Goal: Task Accomplishment & Management: Use online tool/utility

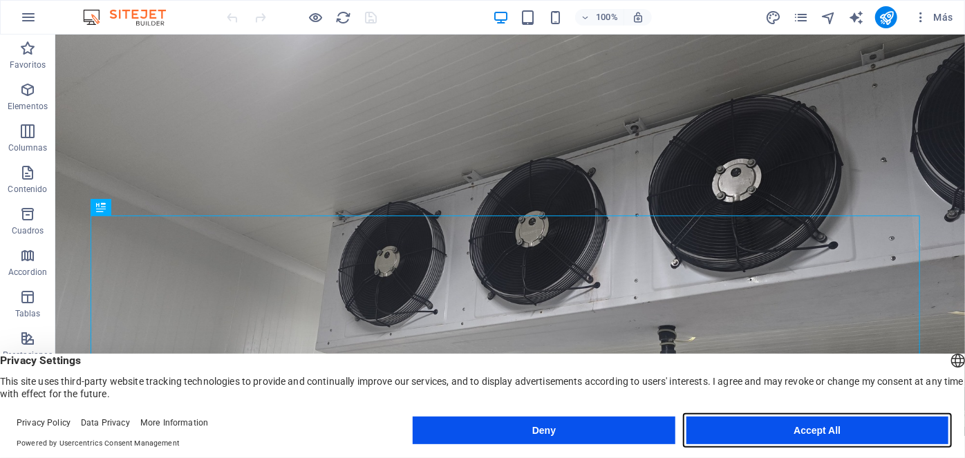
click at [770, 426] on button "Accept All" at bounding box center [817, 431] width 262 height 28
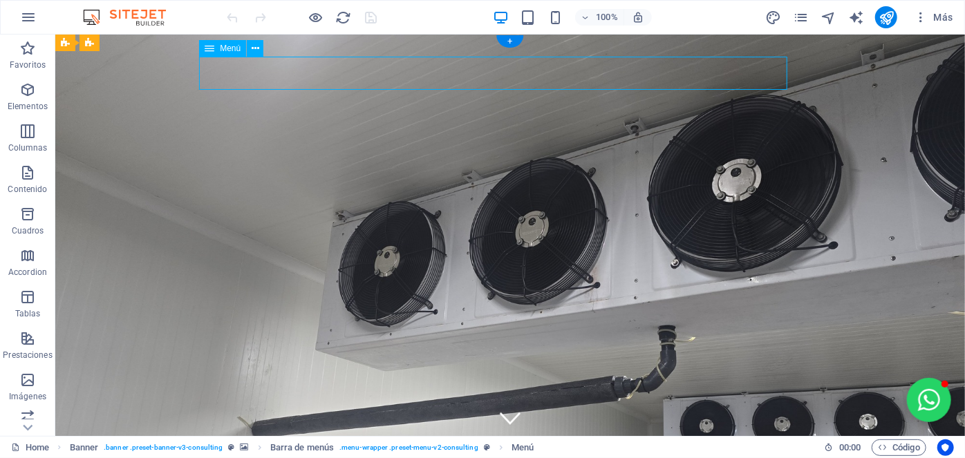
select select
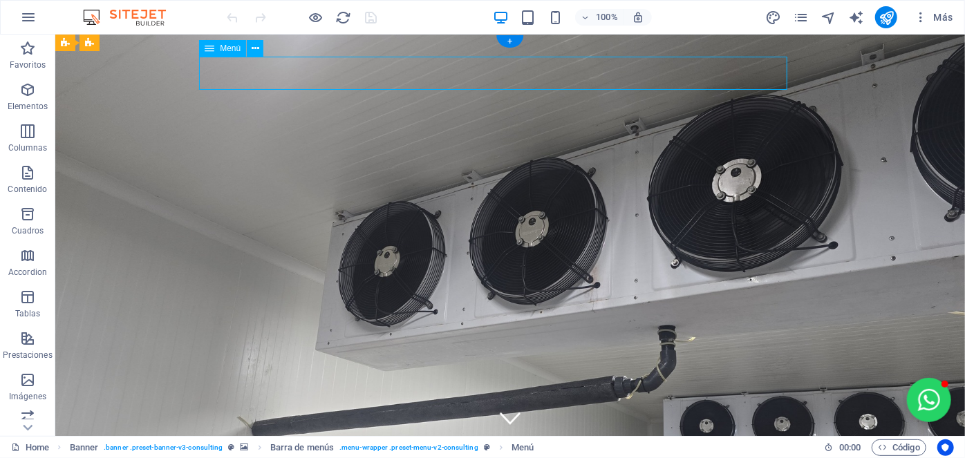
select select
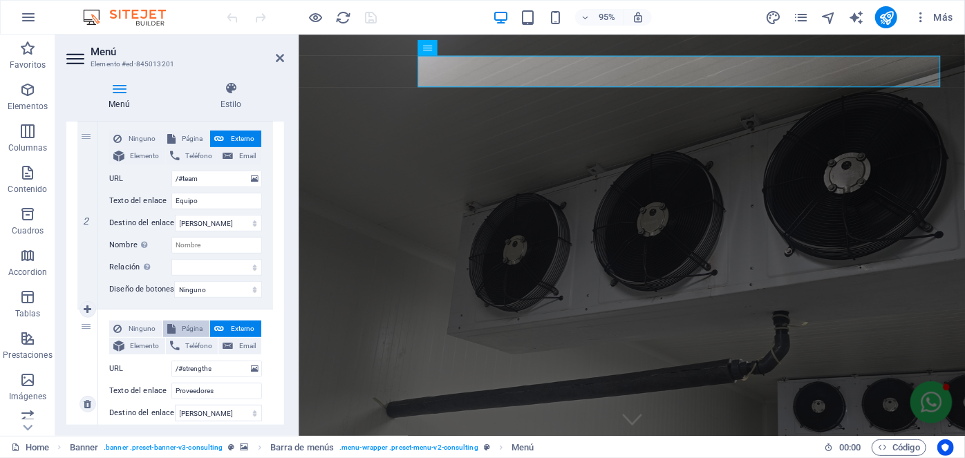
scroll to position [377, 0]
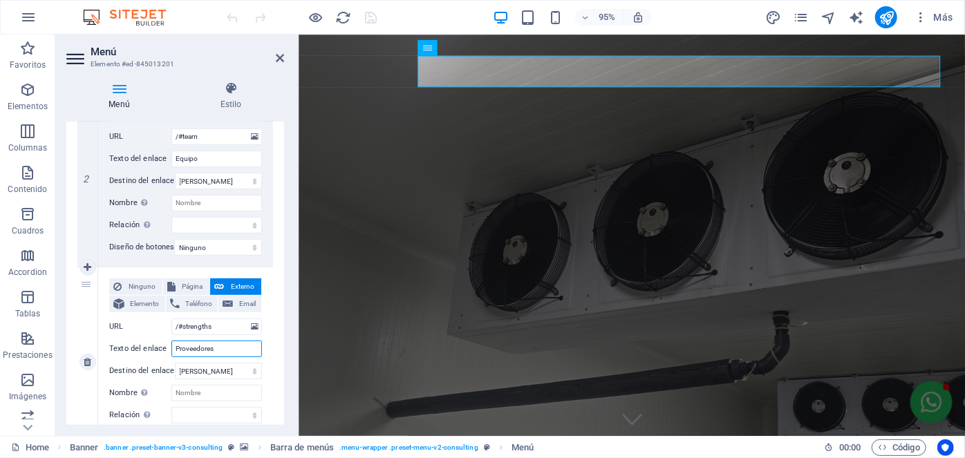
click at [218, 349] on input "Proveedores" at bounding box center [216, 349] width 91 height 17
type input "Productos"
select select
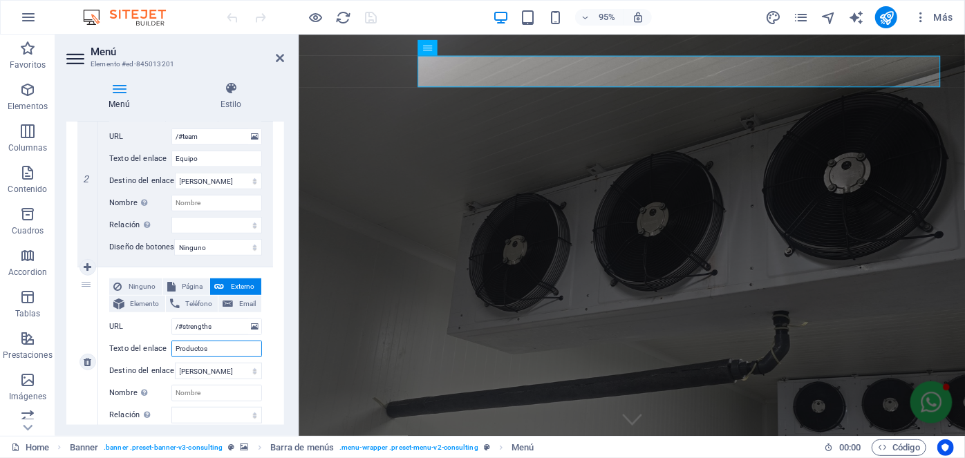
select select
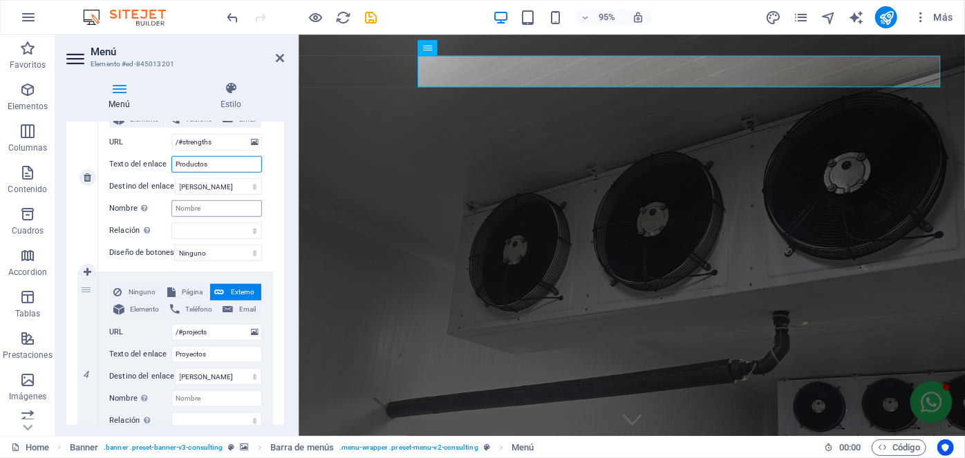
scroll to position [565, 0]
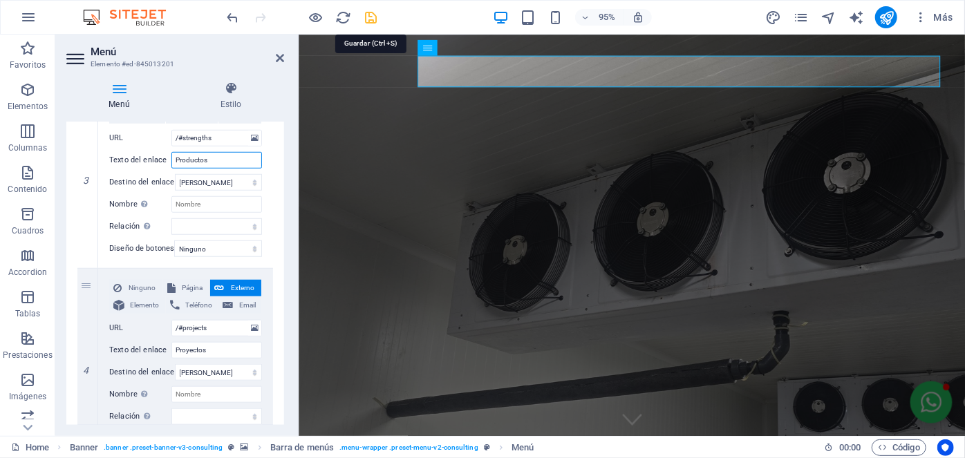
type input "Productos"
drag, startPoint x: 375, startPoint y: 13, endPoint x: 332, endPoint y: 1, distance: 44.4
click at [375, 13] on icon "save" at bounding box center [371, 18] width 16 height 16
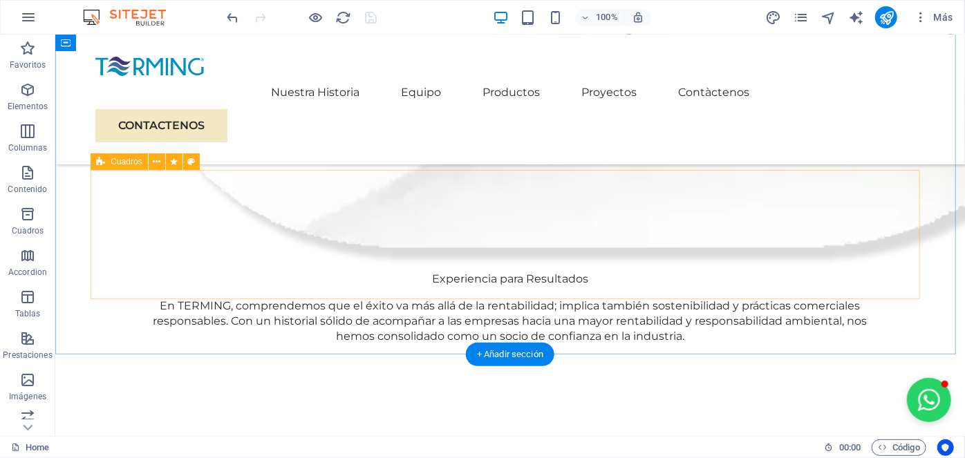
scroll to position [2073, 0]
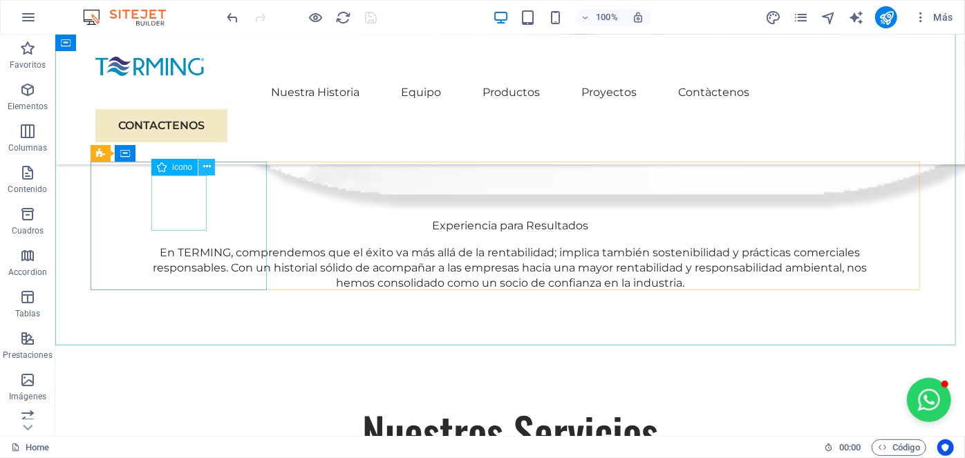
click at [201, 167] on button at bounding box center [206, 167] width 17 height 17
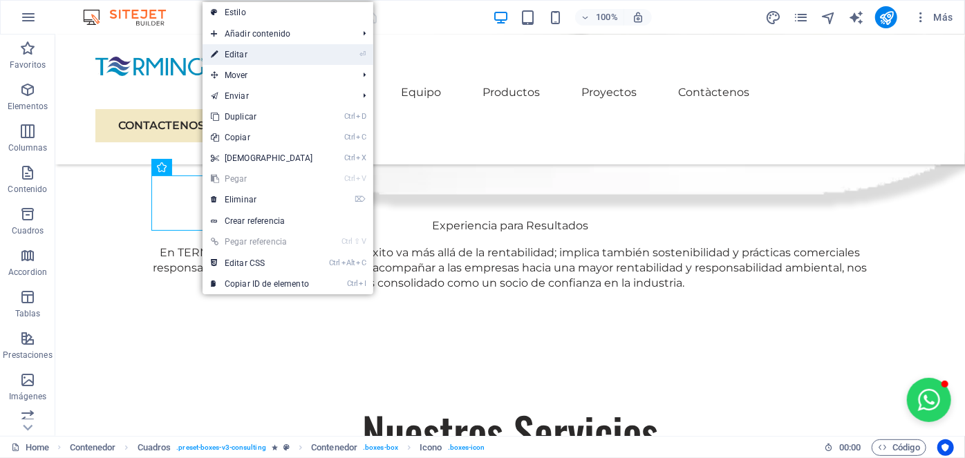
click at [245, 51] on link "⏎ Editar" at bounding box center [261, 54] width 119 height 21
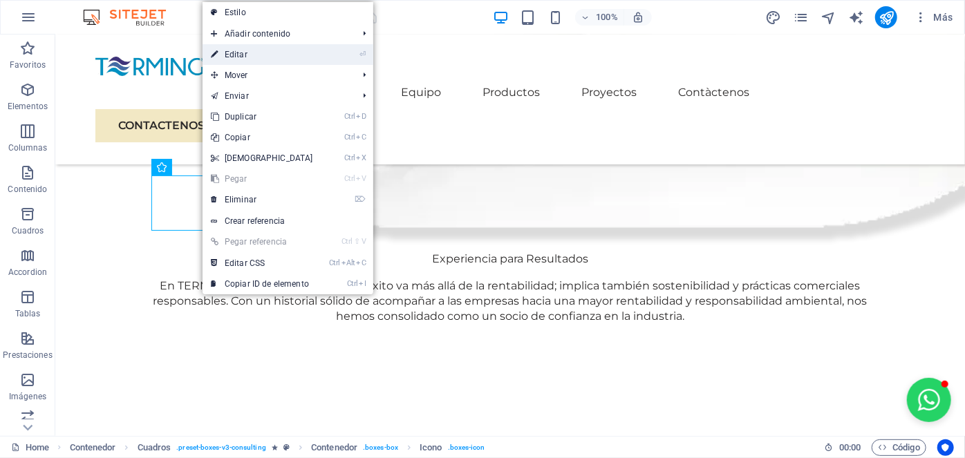
select select "xMidYMid"
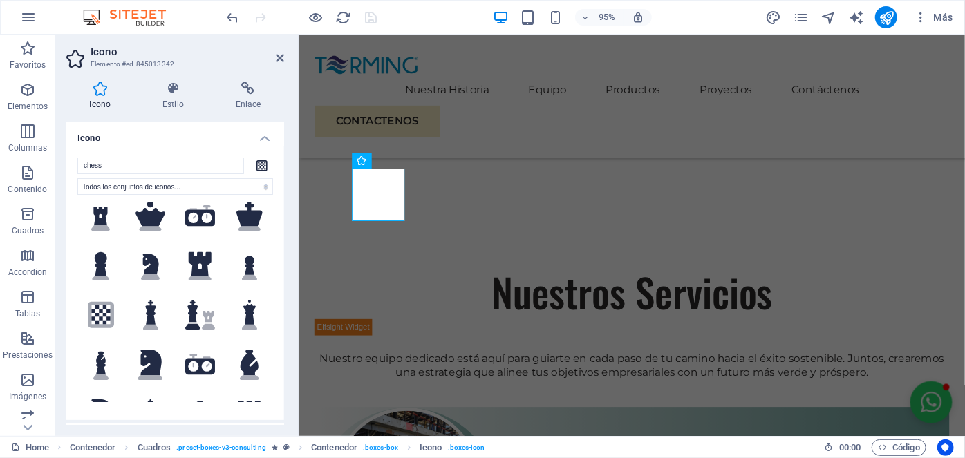
scroll to position [0, 0]
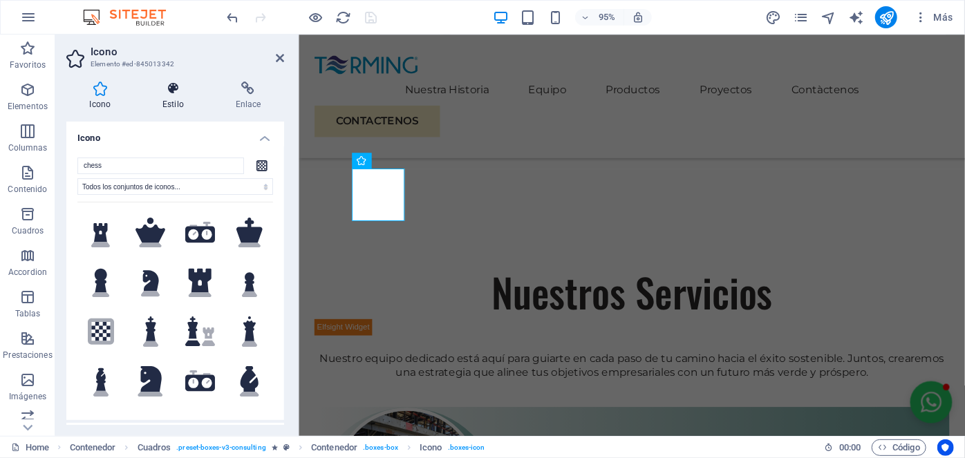
click at [171, 89] on icon at bounding box center [174, 89] width 68 height 14
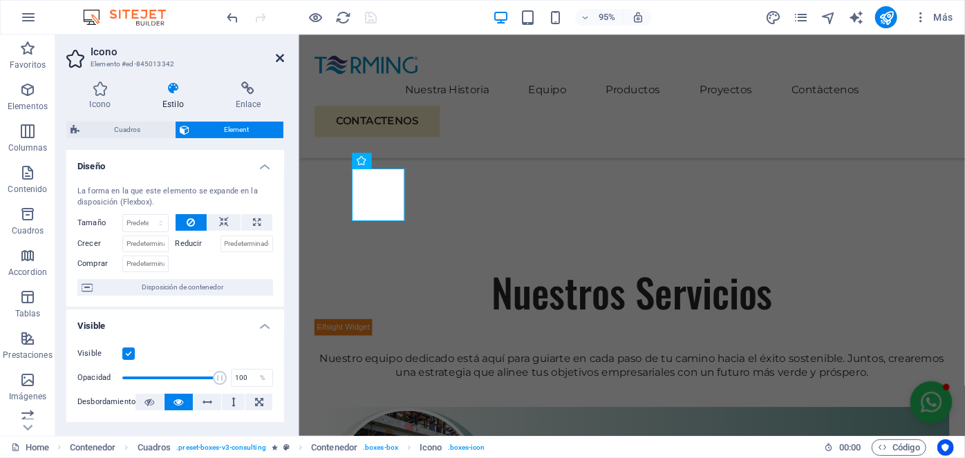
click at [281, 57] on icon at bounding box center [280, 58] width 8 height 11
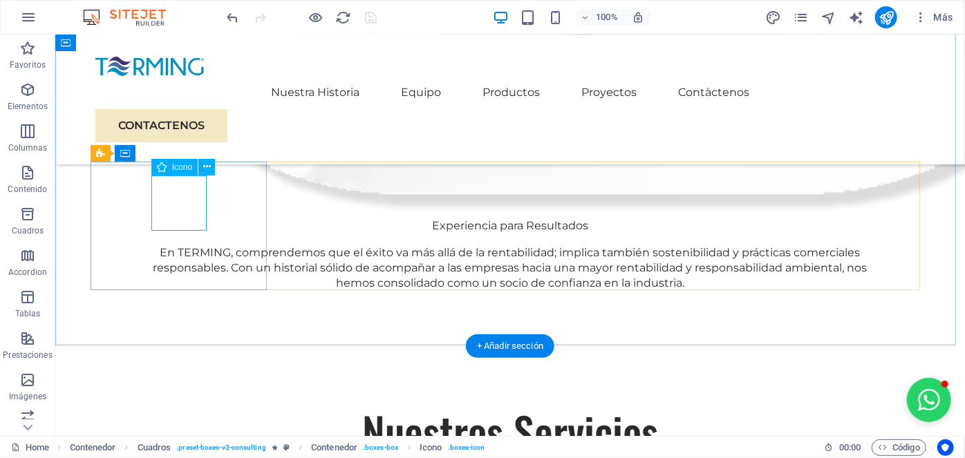
click at [203, 162] on icon at bounding box center [207, 167] width 8 height 15
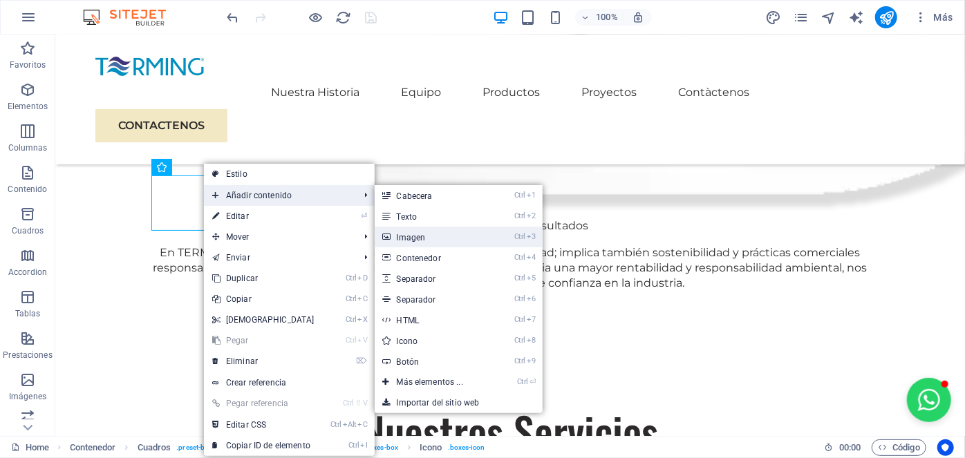
drag, startPoint x: 403, startPoint y: 234, endPoint x: 29, endPoint y: 220, distance: 374.1
click at [403, 234] on link "Ctrl 3 Imagen" at bounding box center [433, 237] width 116 height 21
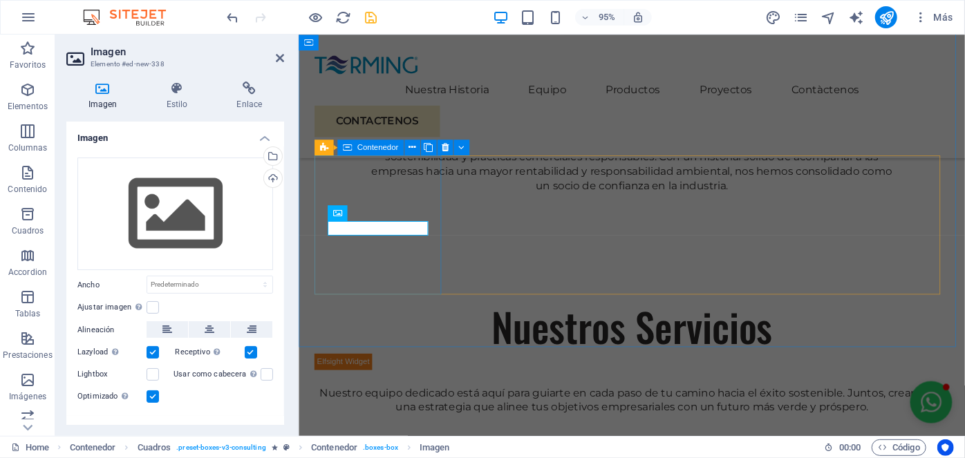
scroll to position [2110, 0]
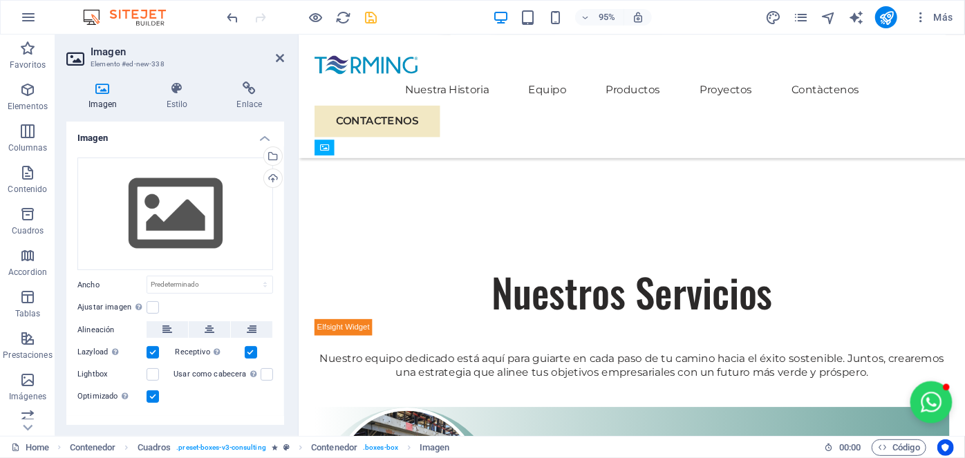
drag, startPoint x: 386, startPoint y: 259, endPoint x: 387, endPoint y: 210, distance: 49.1
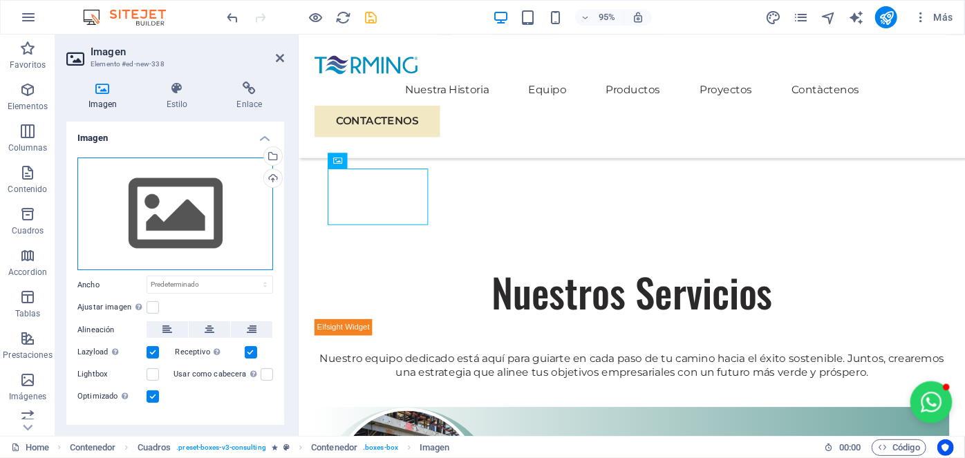
click at [188, 205] on div "Arrastra archivos aquí, haz clic para escoger archivos o selecciona archivos de…" at bounding box center [175, 214] width 196 height 113
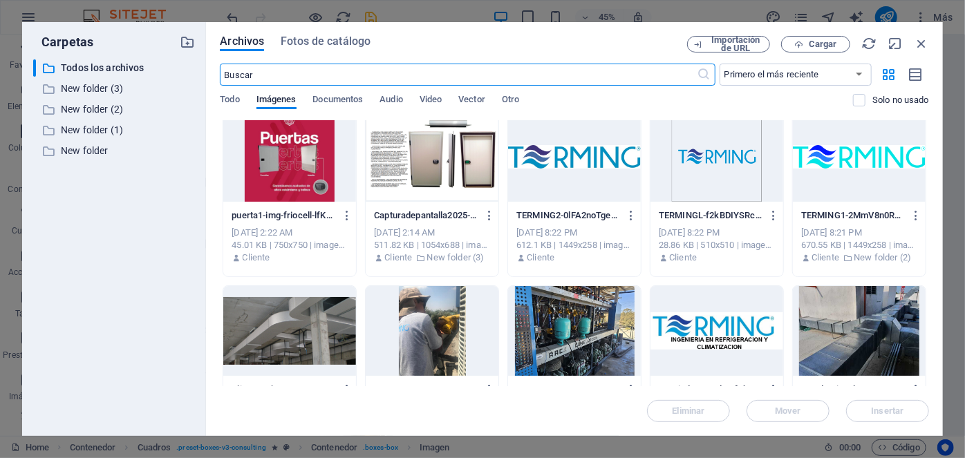
scroll to position [0, 0]
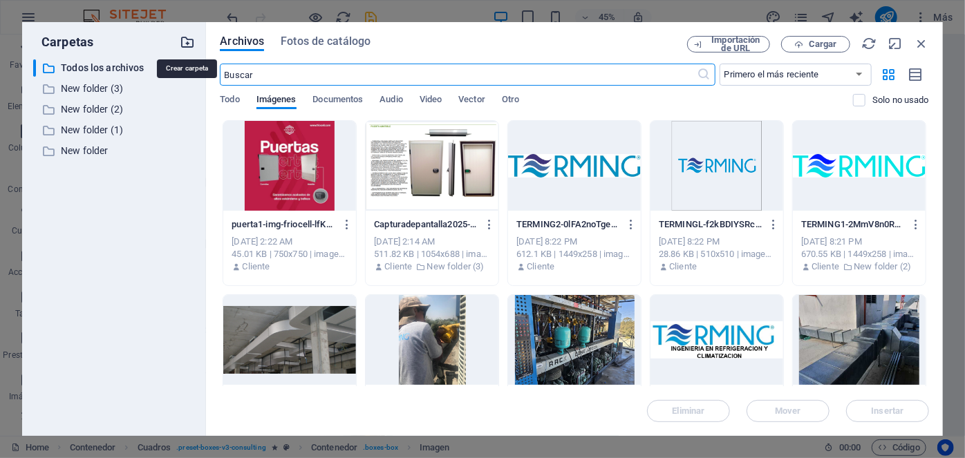
click at [186, 44] on icon "button" at bounding box center [187, 42] width 15 height 15
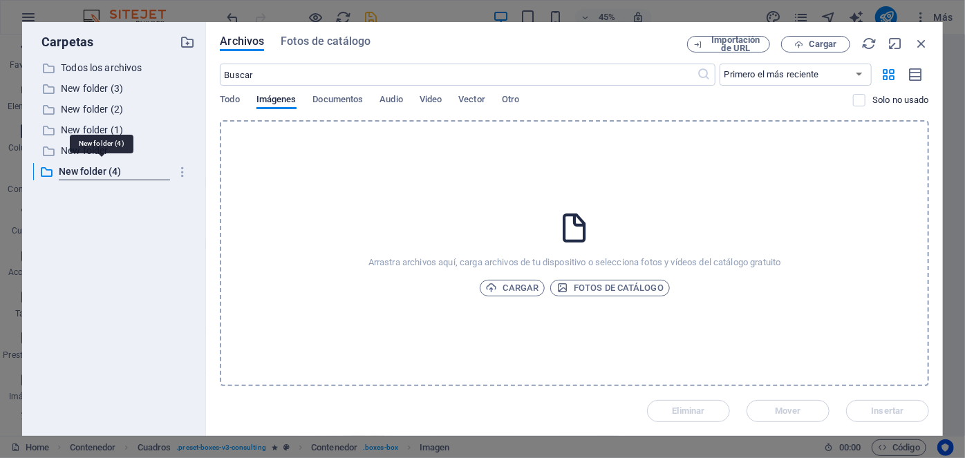
scroll to position [2099, 0]
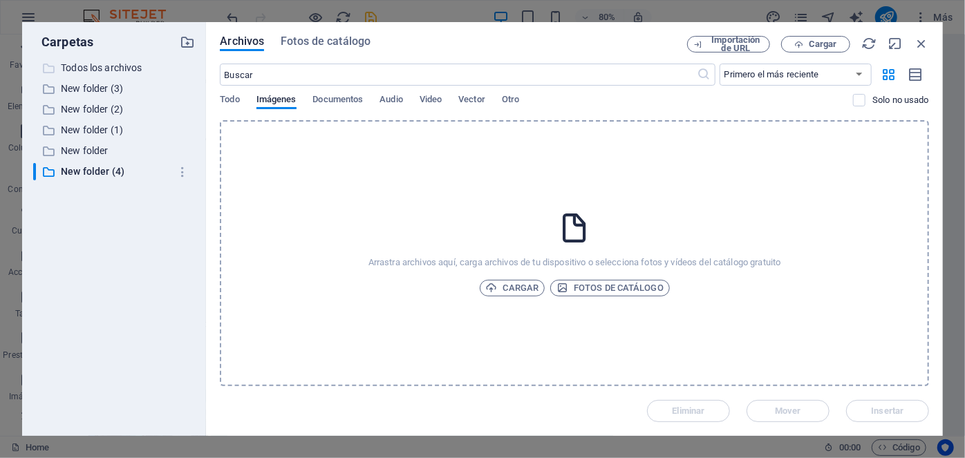
click at [84, 74] on p "Todos los archivos" at bounding box center [115, 68] width 109 height 16
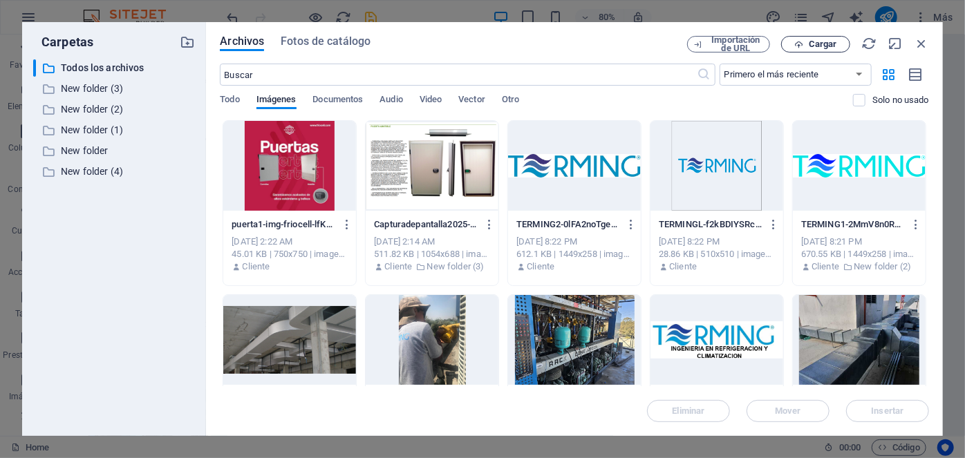
click at [813, 43] on span "Cargar" at bounding box center [822, 44] width 28 height 8
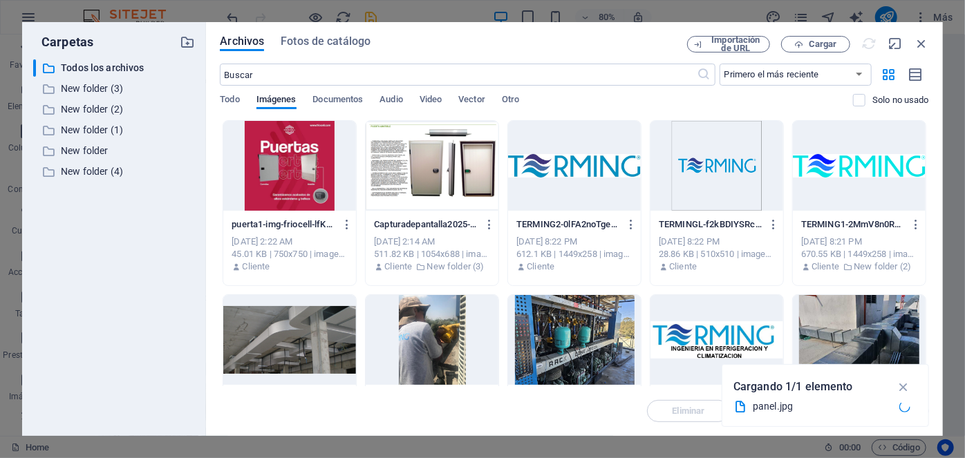
scroll to position [2073, 0]
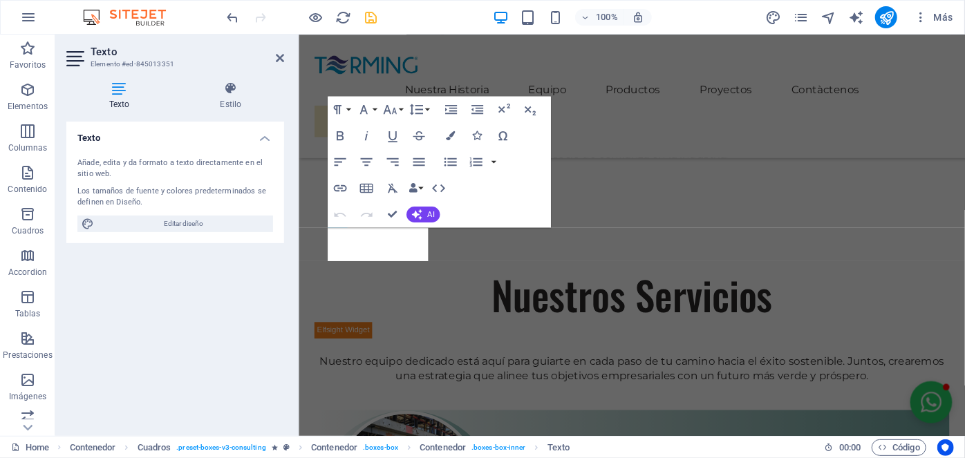
click at [209, 265] on div "Texto Elemento #ed-845013351 Texto Estilo Texto Añade, edita y da formato a tex…" at bounding box center [509, 235] width 909 height 401
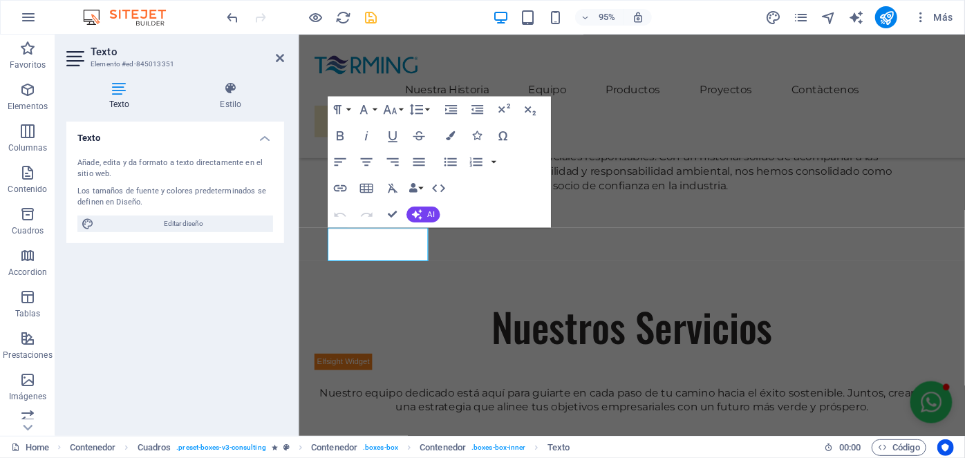
scroll to position [2110, 0]
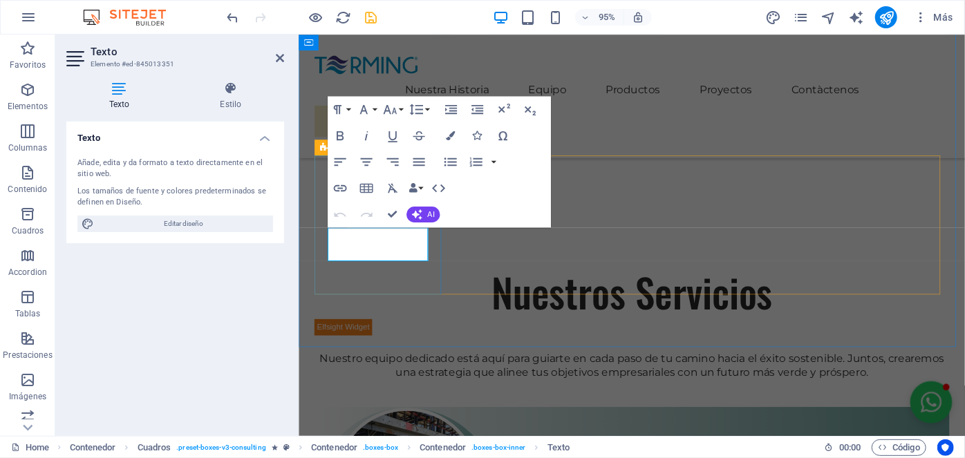
drag, startPoint x: 430, startPoint y: 265, endPoint x: 327, endPoint y: 252, distance: 103.8
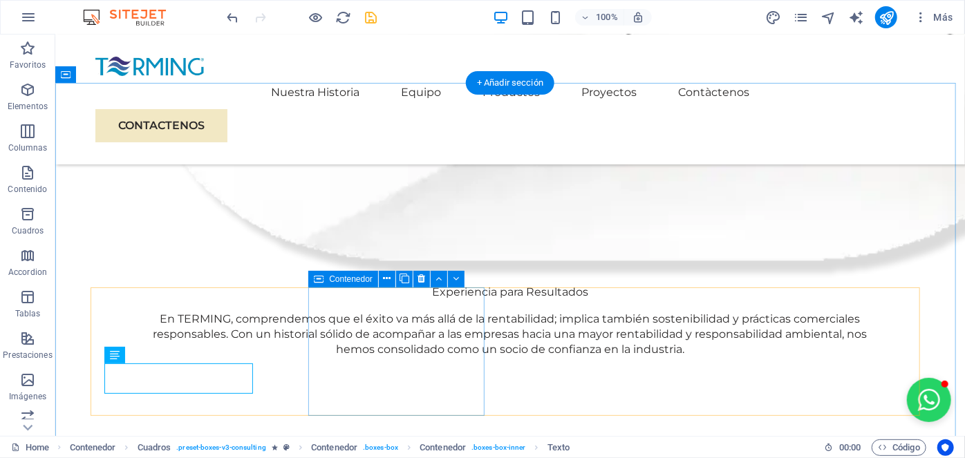
scroll to position [2010, 0]
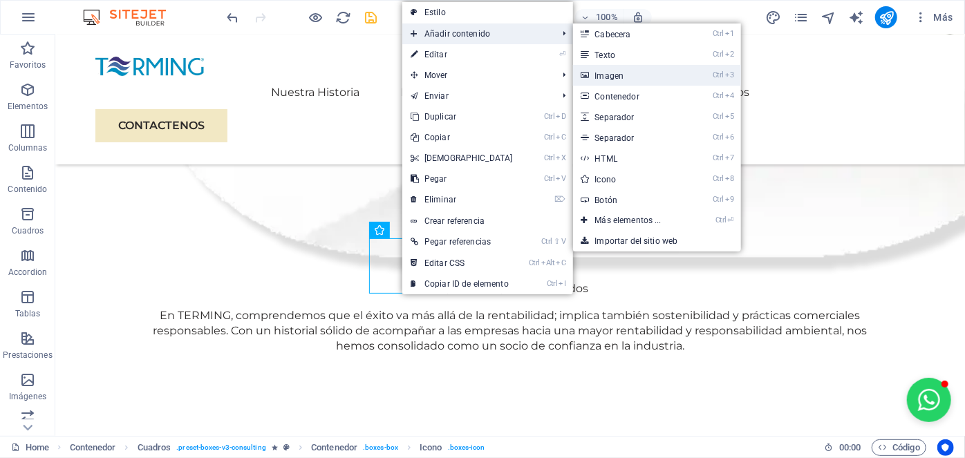
click at [616, 77] on link "Ctrl 3 Imagen" at bounding box center [631, 75] width 116 height 21
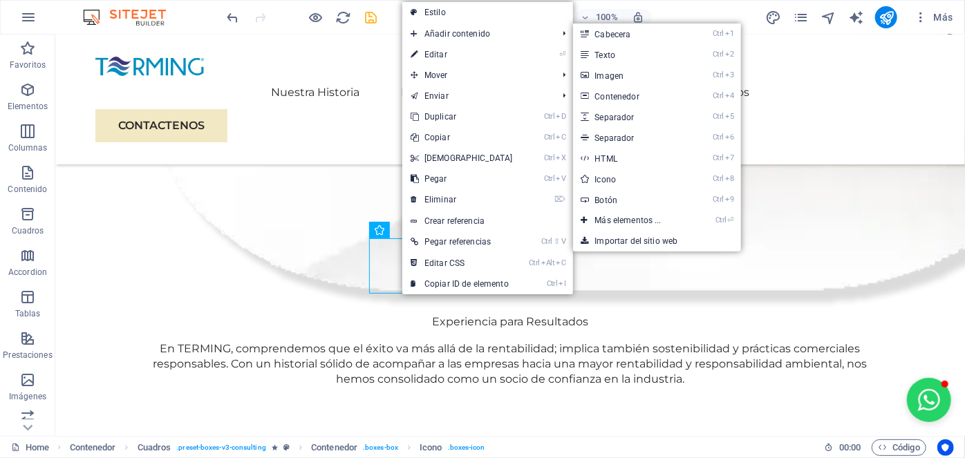
scroll to position [2047, 0]
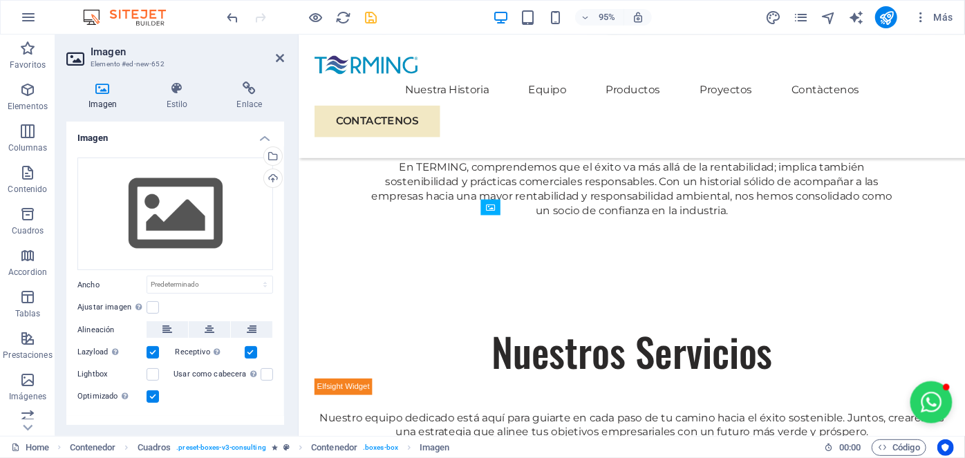
drag, startPoint x: 580, startPoint y: 316, endPoint x: 579, endPoint y: 269, distance: 47.7
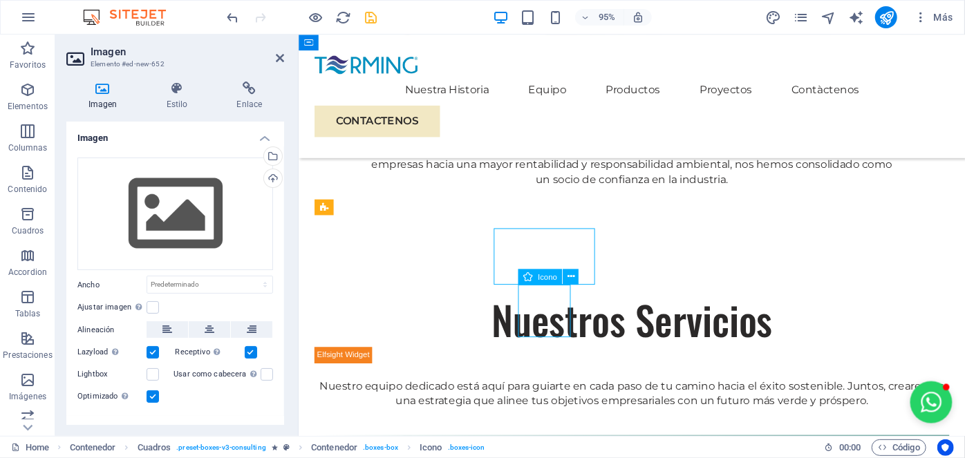
scroll to position [2010, 0]
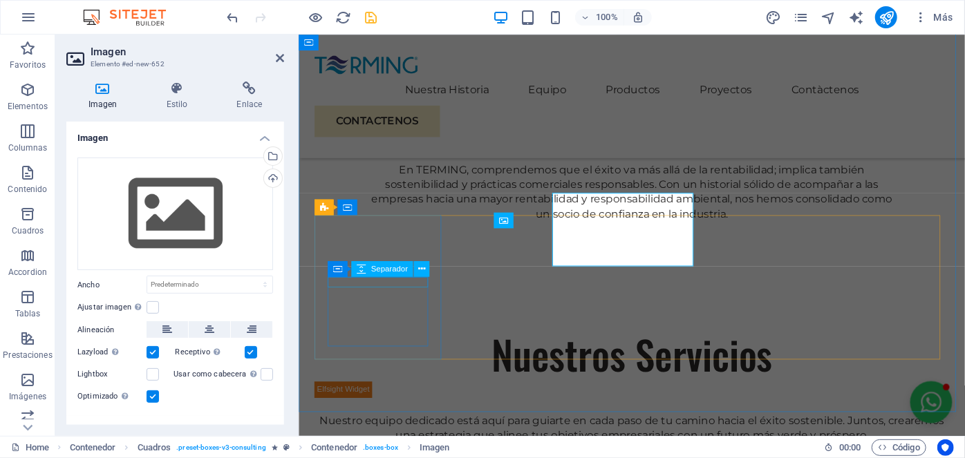
scroll to position [2047, 0]
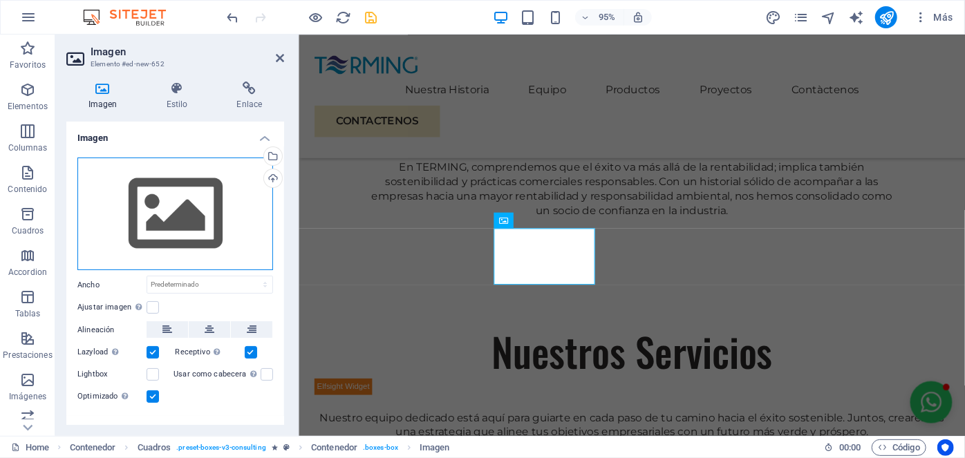
click at [184, 202] on div "Arrastra archivos aquí, haz clic para escoger archivos o selecciona archivos de…" at bounding box center [175, 214] width 196 height 113
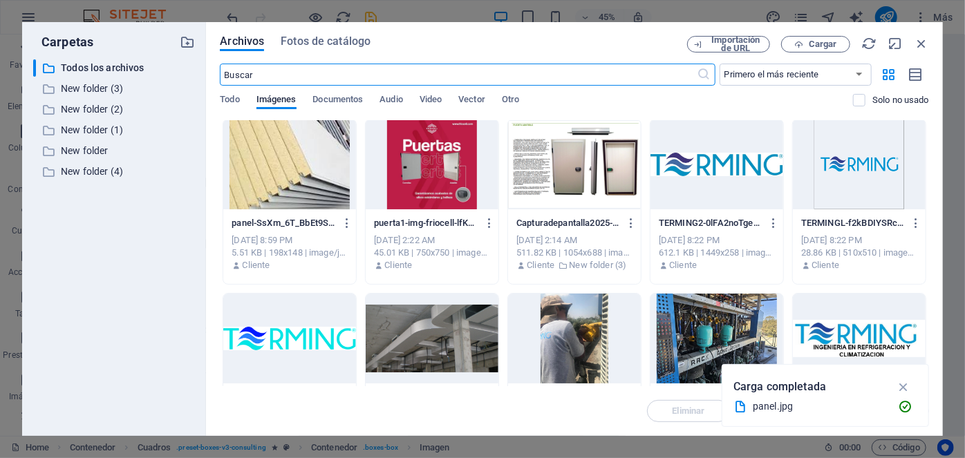
scroll to position [0, 0]
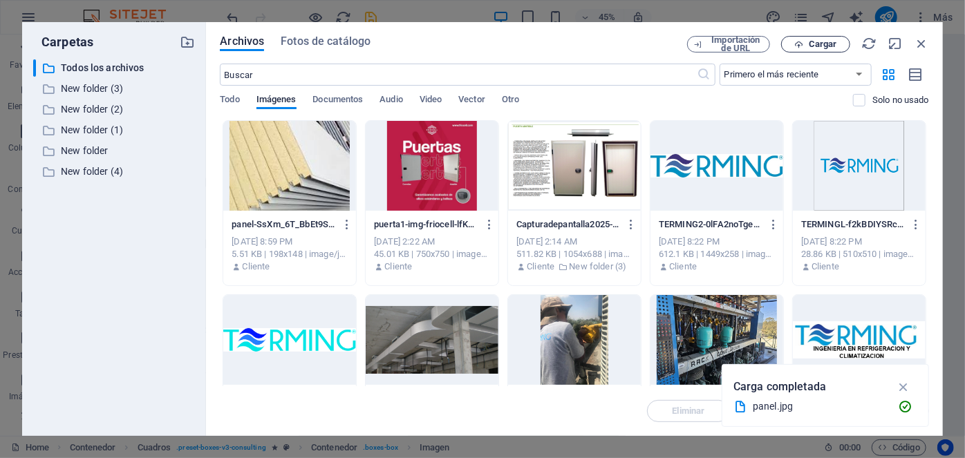
click at [805, 43] on span "Cargar" at bounding box center [815, 44] width 57 height 9
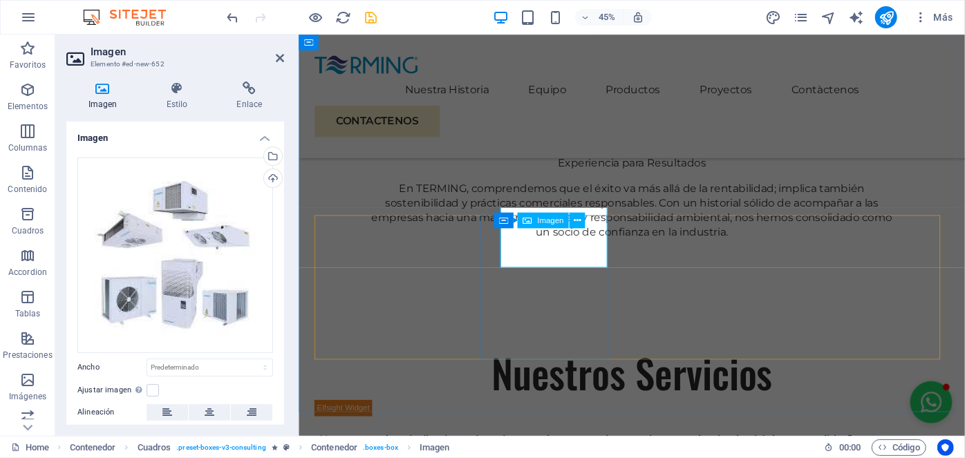
scroll to position [2047, 0]
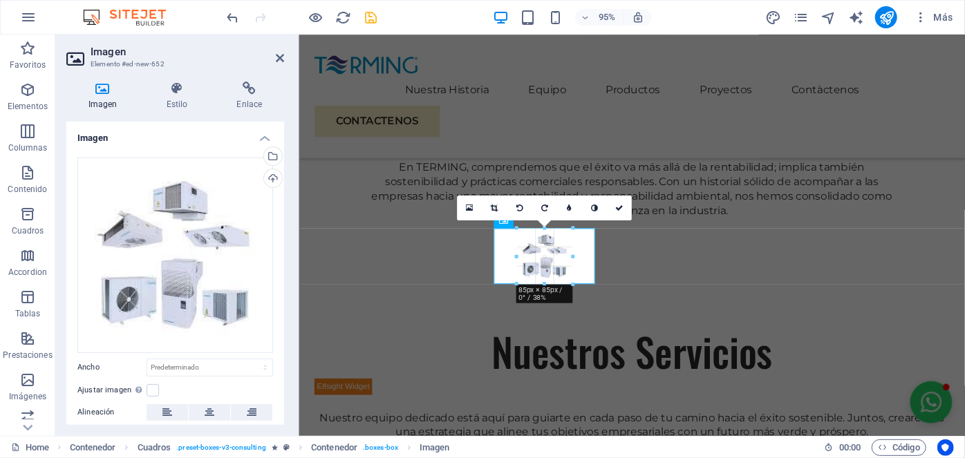
drag, startPoint x: 578, startPoint y: 301, endPoint x: 274, endPoint y: 227, distance: 312.9
type input "85"
select select "px"
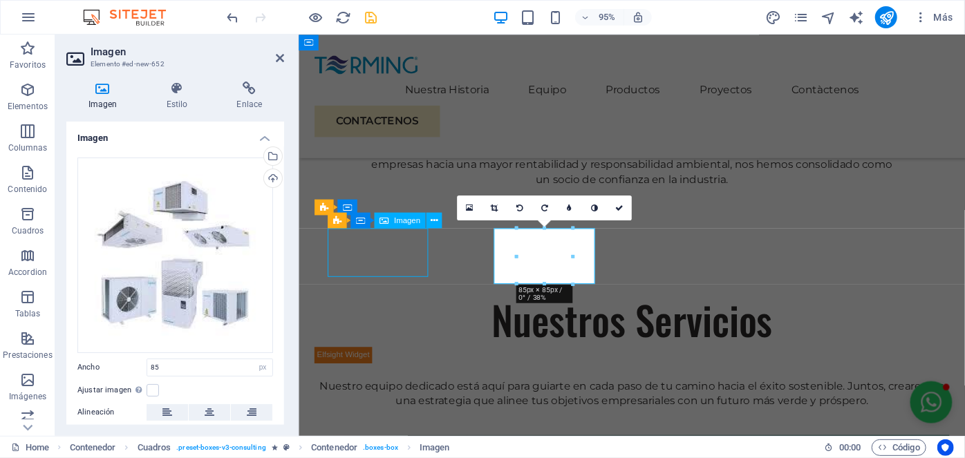
scroll to position [2010, 0]
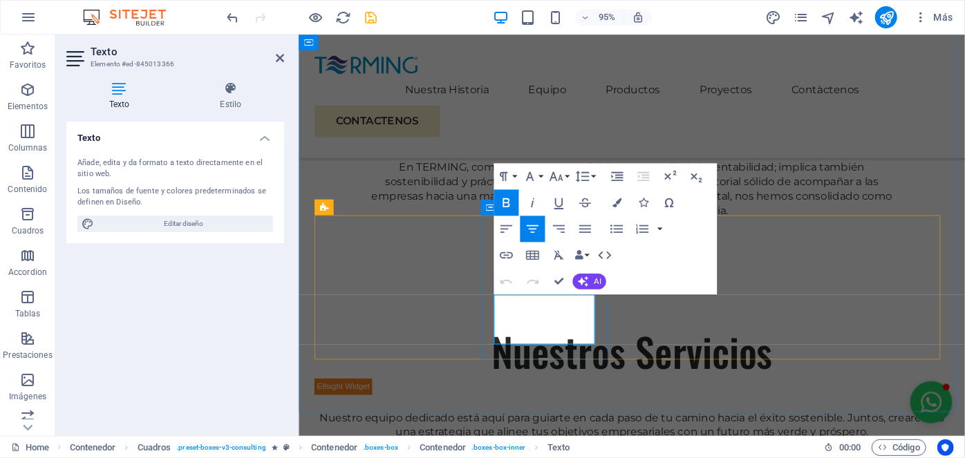
drag, startPoint x: 587, startPoint y: 351, endPoint x: 516, endPoint y: 314, distance: 79.4
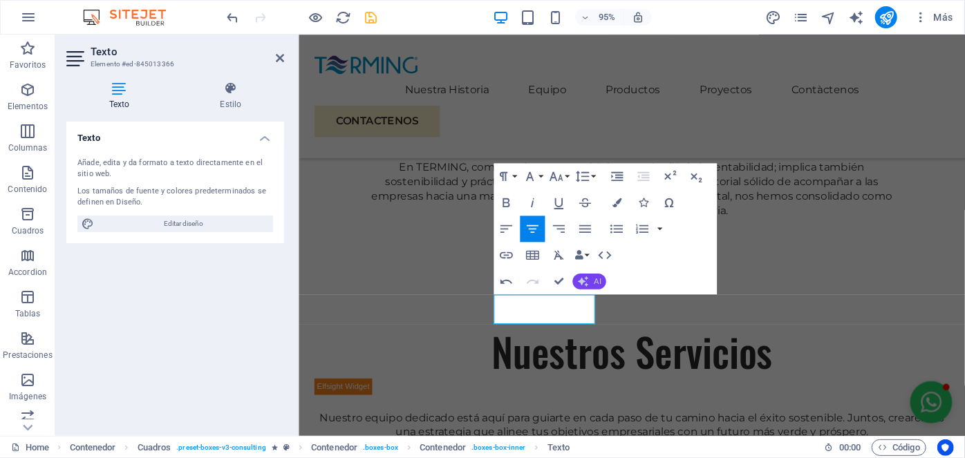
click at [587, 278] on icon "button" at bounding box center [583, 281] width 10 height 10
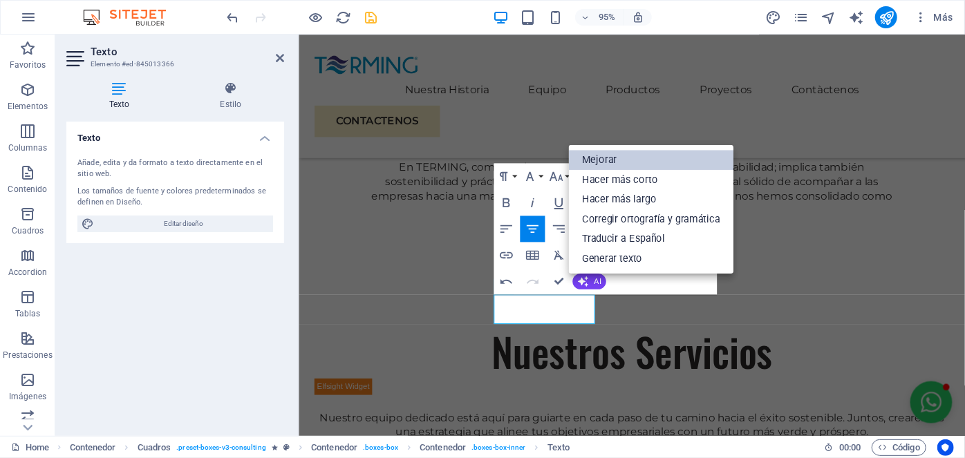
click at [601, 164] on link "Mejorar" at bounding box center [651, 160] width 164 height 20
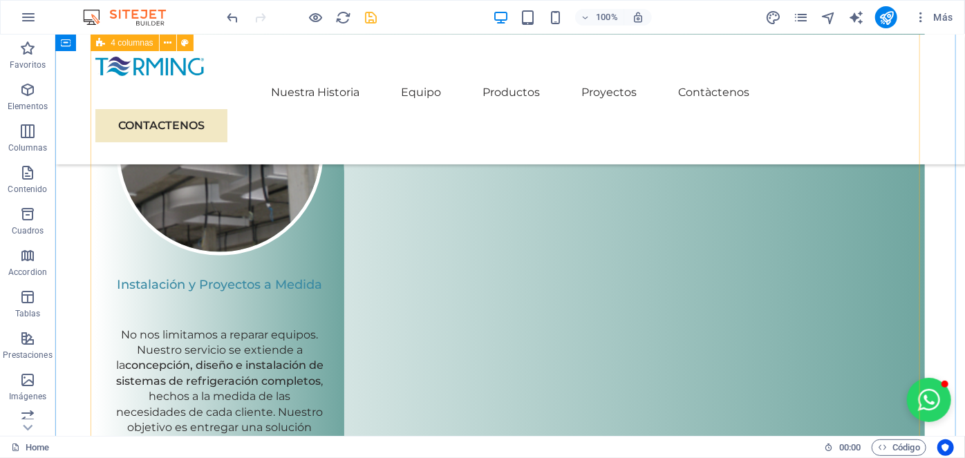
scroll to position [3461, 0]
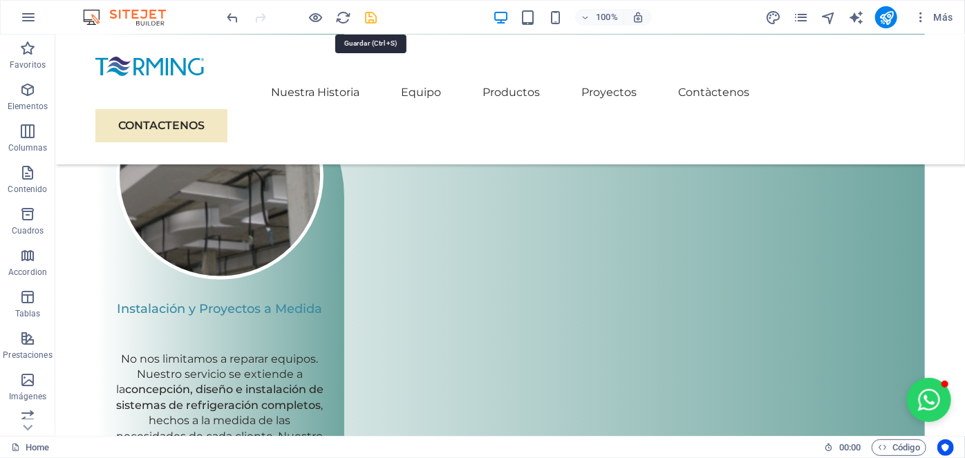
click at [373, 15] on icon "save" at bounding box center [371, 18] width 16 height 16
click at [0, 0] on icon "publish" at bounding box center [0, 0] width 0 height 0
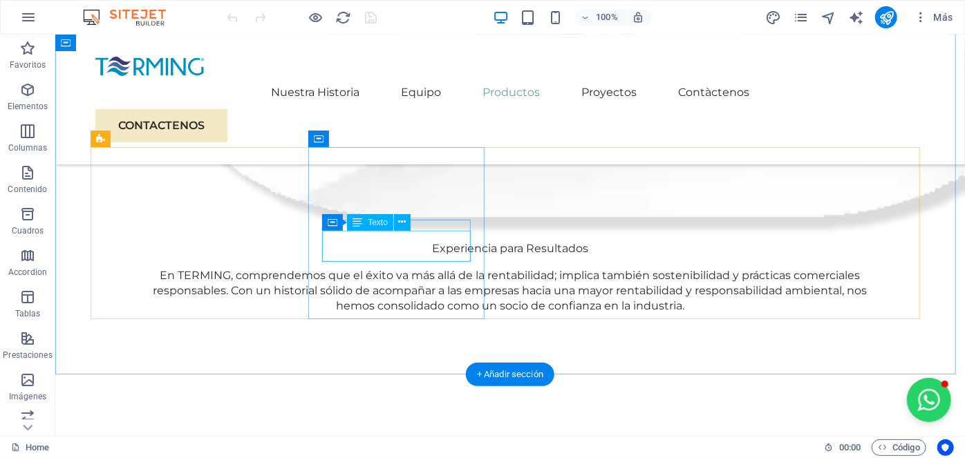
scroll to position [2010, 0]
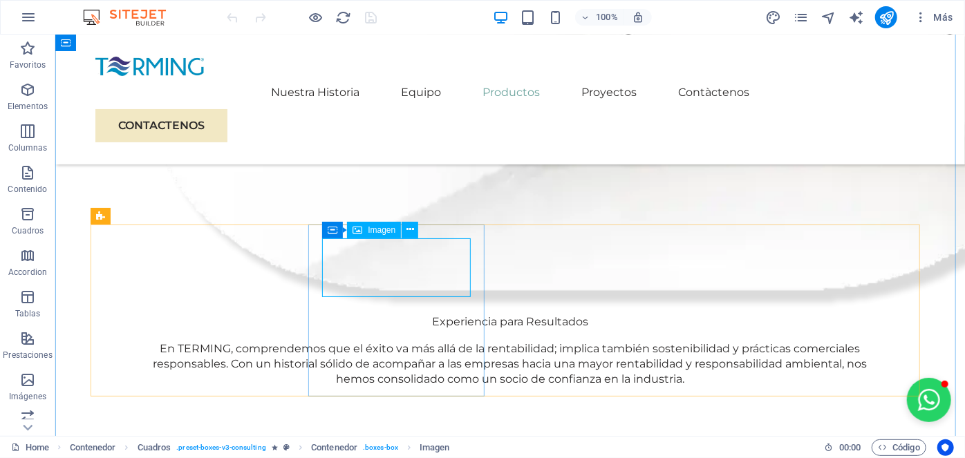
scroll to position [2047, 0]
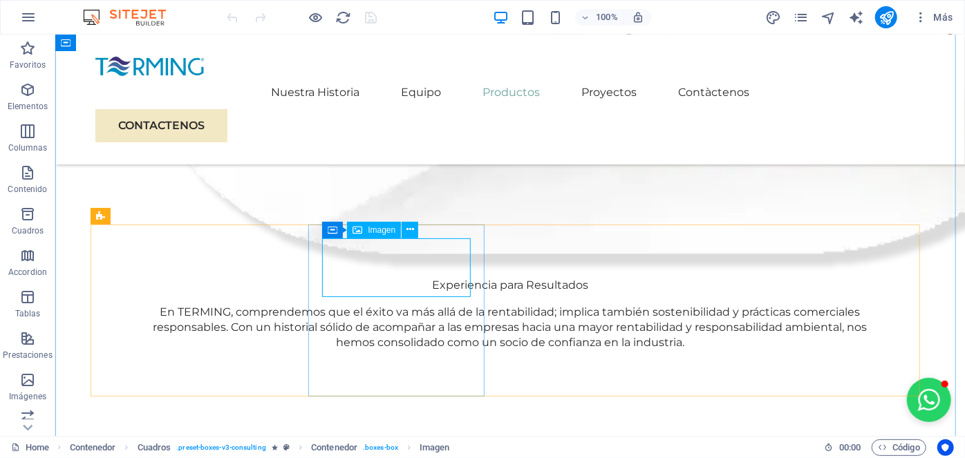
select select "px"
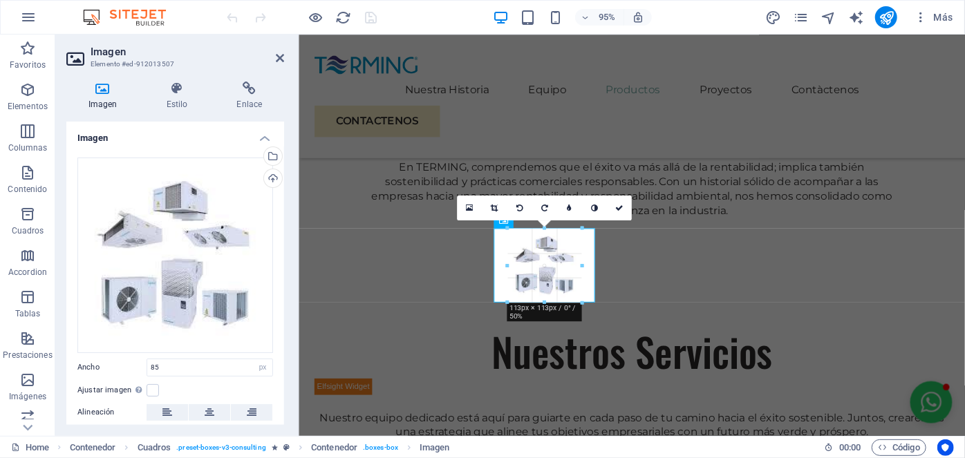
drag, startPoint x: 571, startPoint y: 285, endPoint x: 581, endPoint y: 305, distance: 22.3
type input "113"
click at [615, 207] on icon at bounding box center [619, 208] width 8 height 8
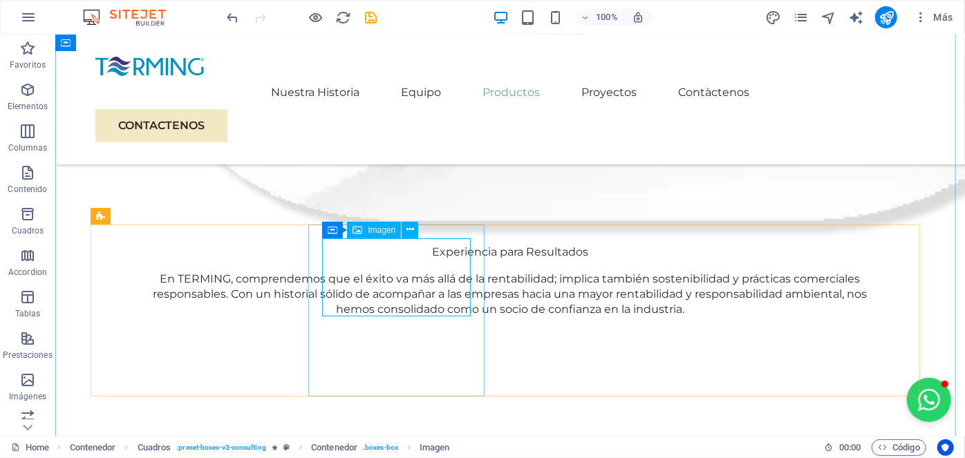
select select "px"
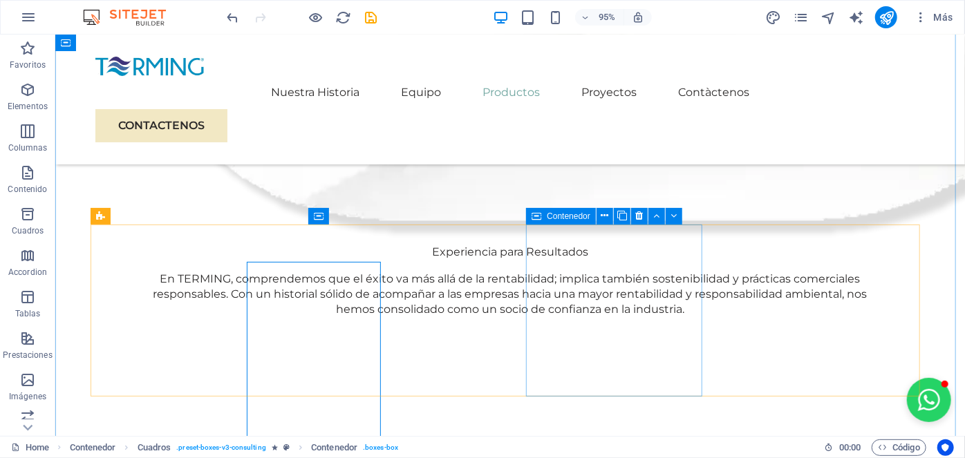
scroll to position [2010, 0]
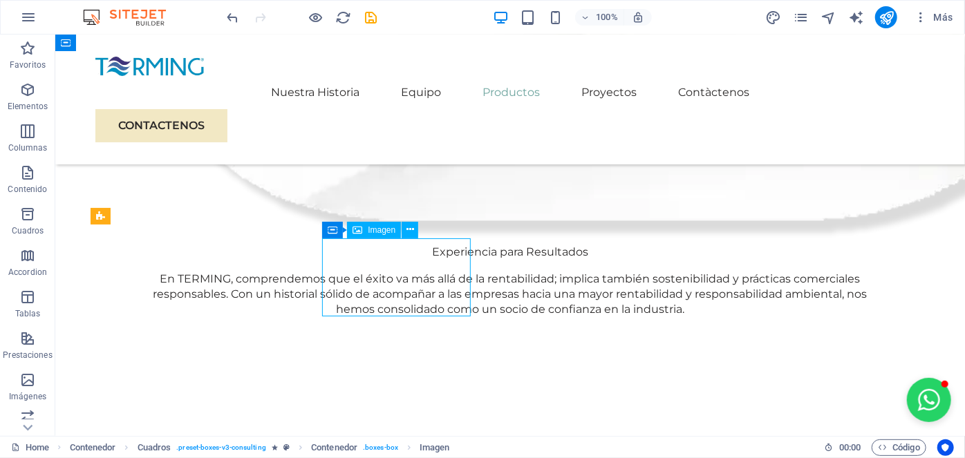
select select "px"
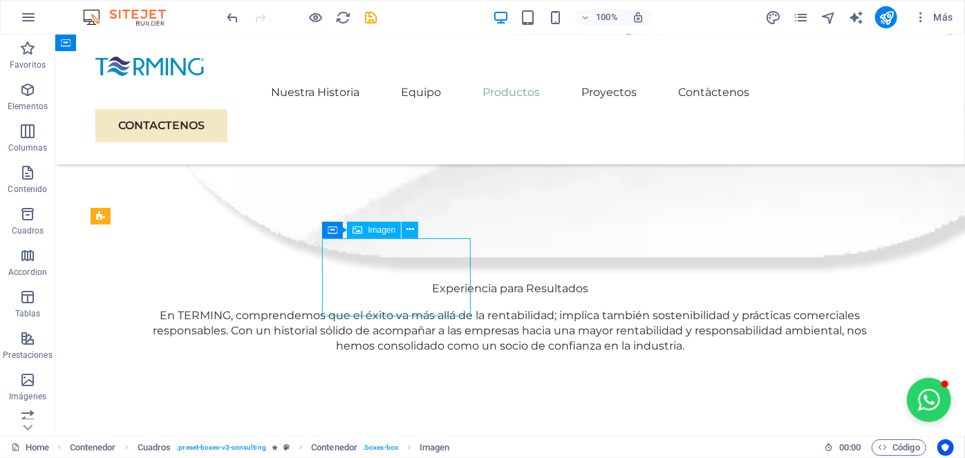
select select "px"
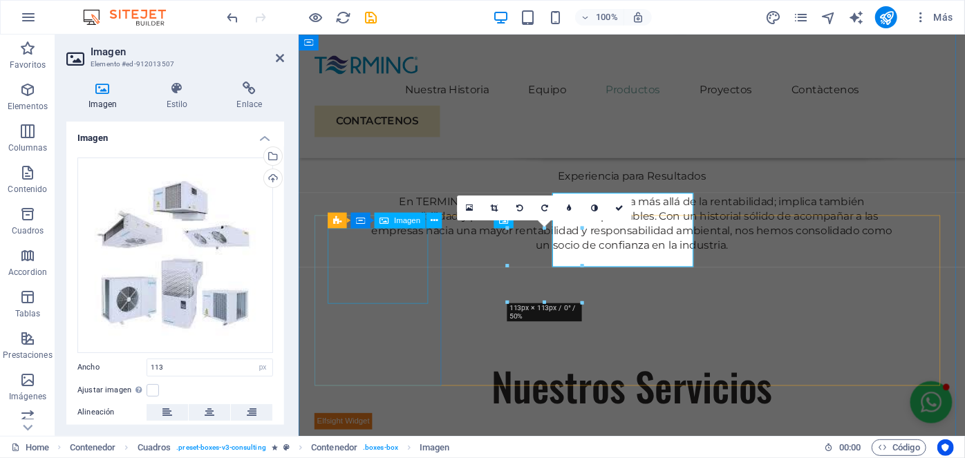
scroll to position [2047, 0]
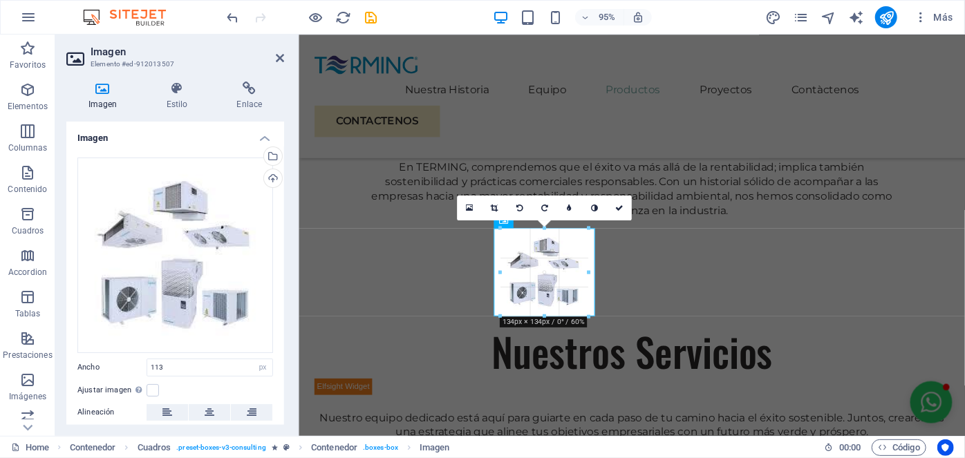
drag, startPoint x: 581, startPoint y: 304, endPoint x: 589, endPoint y: 316, distance: 14.0
type input "134"
click at [617, 206] on icon at bounding box center [619, 208] width 8 height 8
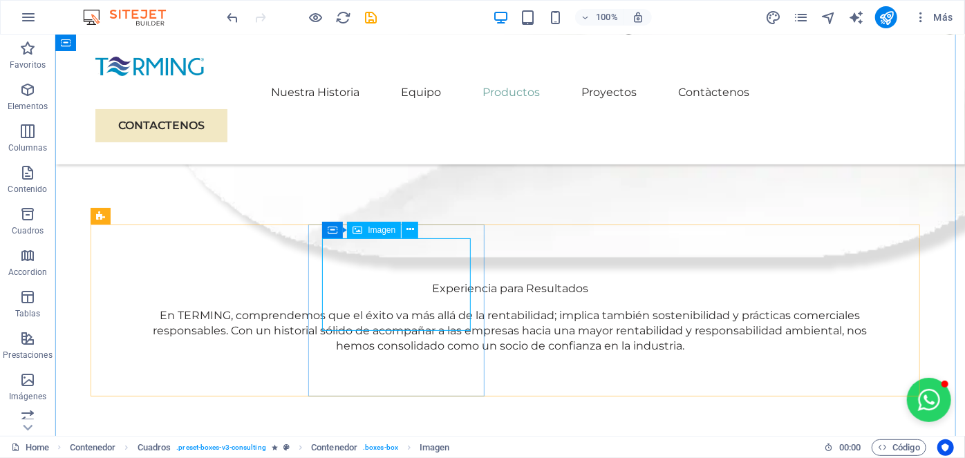
select select "px"
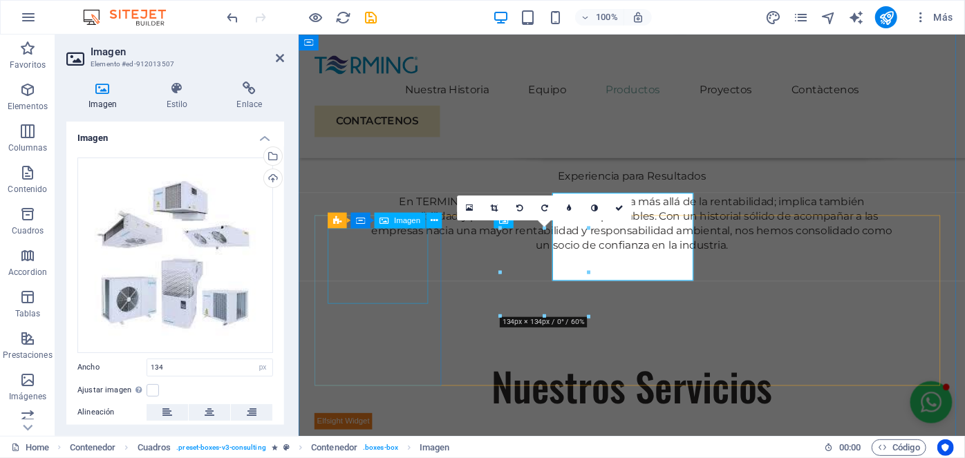
scroll to position [2047, 0]
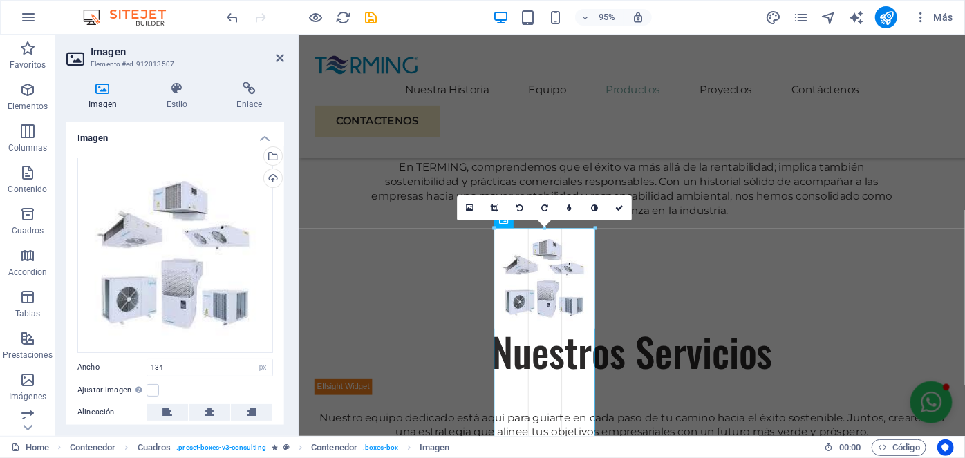
drag, startPoint x: 588, startPoint y: 316, endPoint x: 603, endPoint y: 287, distance: 32.4
type input "153"
drag, startPoint x: 594, startPoint y: 330, endPoint x: 612, endPoint y: 333, distance: 17.5
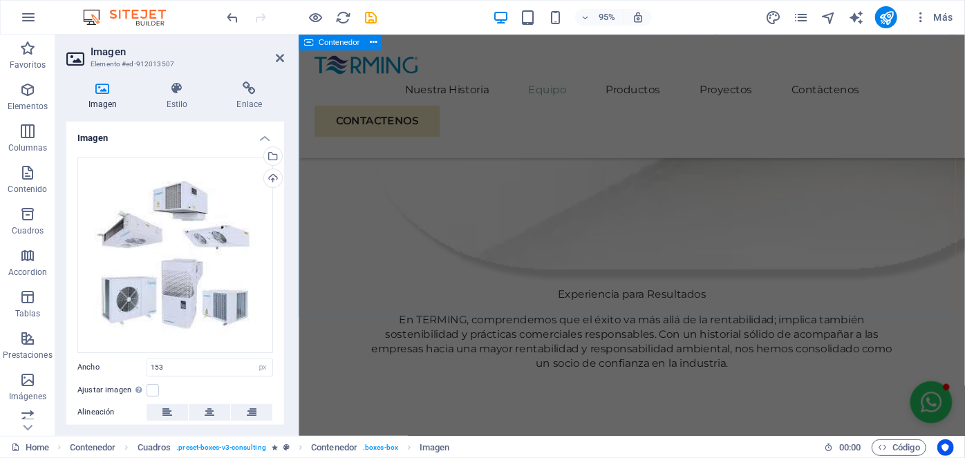
scroll to position [1922, 0]
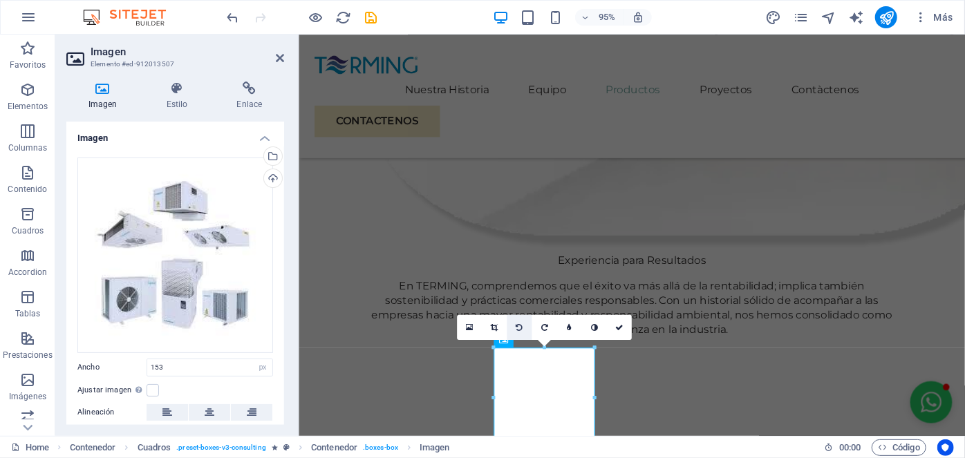
click at [521, 325] on icon at bounding box center [518, 327] width 7 height 8
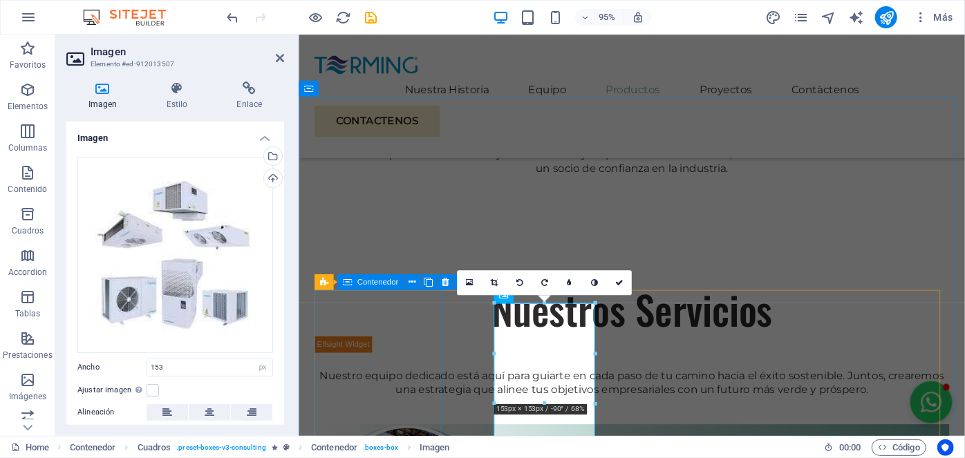
scroll to position [2110, 0]
